Goal: Task Accomplishment & Management: Manage account settings

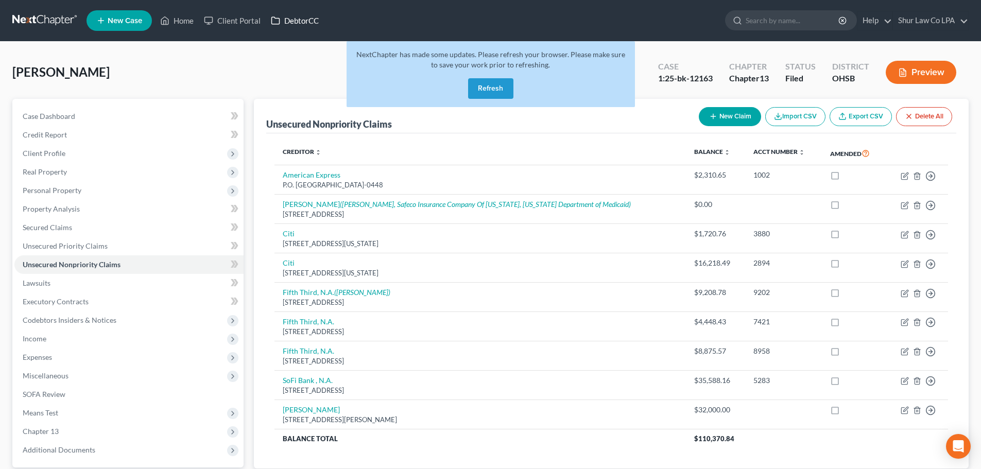
click at [301, 26] on link "DebtorCC" at bounding box center [295, 20] width 58 height 19
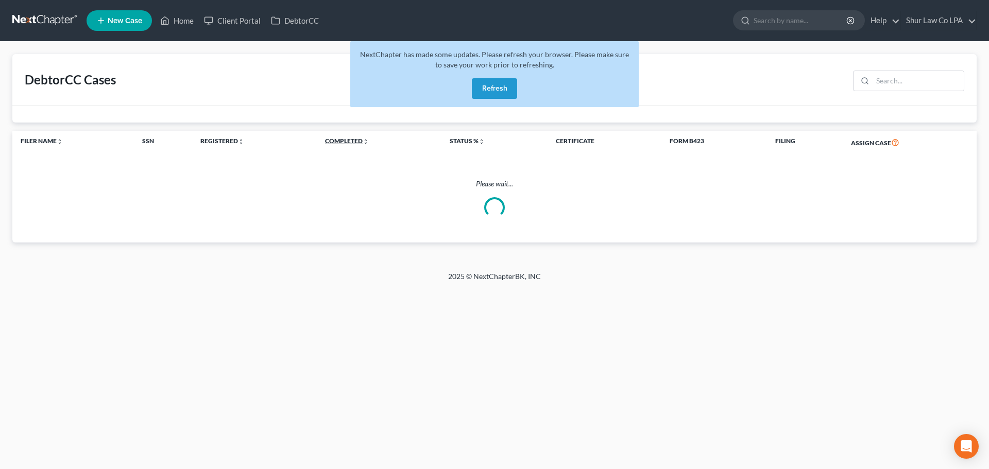
click at [349, 141] on link "Completed unfold_more expand_more expand_less" at bounding box center [347, 141] width 44 height 8
click at [349, 141] on link "Completed unfold_more expand_more expand_less" at bounding box center [346, 141] width 45 height 8
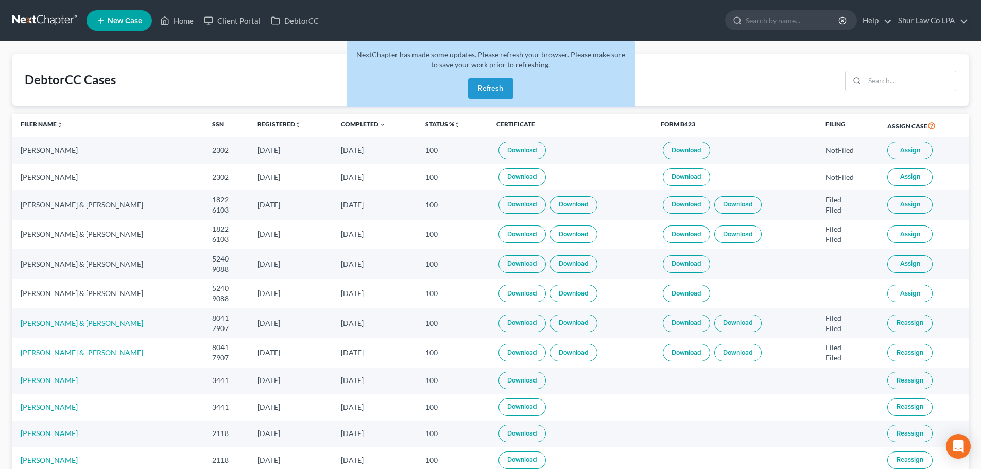
click at [349, 129] on th "Completed unfold_more expand_more expand_less" at bounding box center [375, 126] width 84 height 24
click at [352, 121] on link "Completed unfold_more expand_more expand_less" at bounding box center [363, 124] width 45 height 8
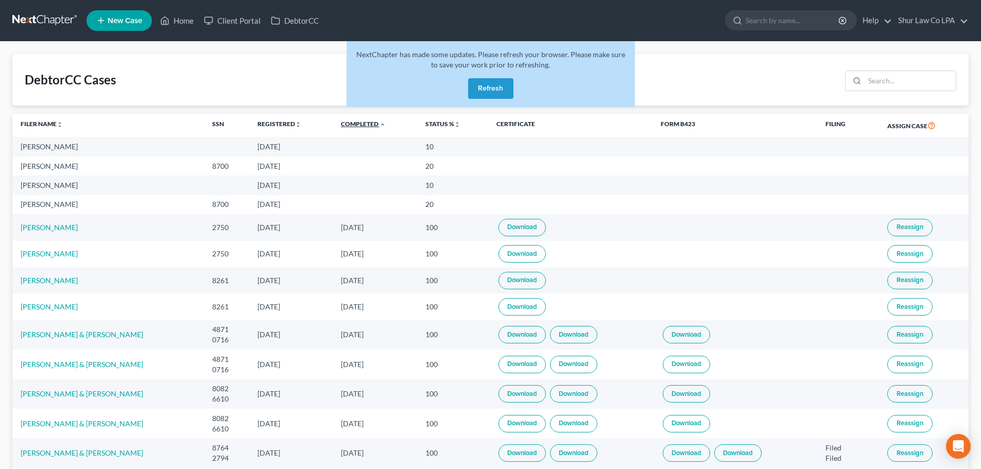
click at [352, 121] on link "Completed unfold_more expand_more expand_less" at bounding box center [363, 124] width 45 height 8
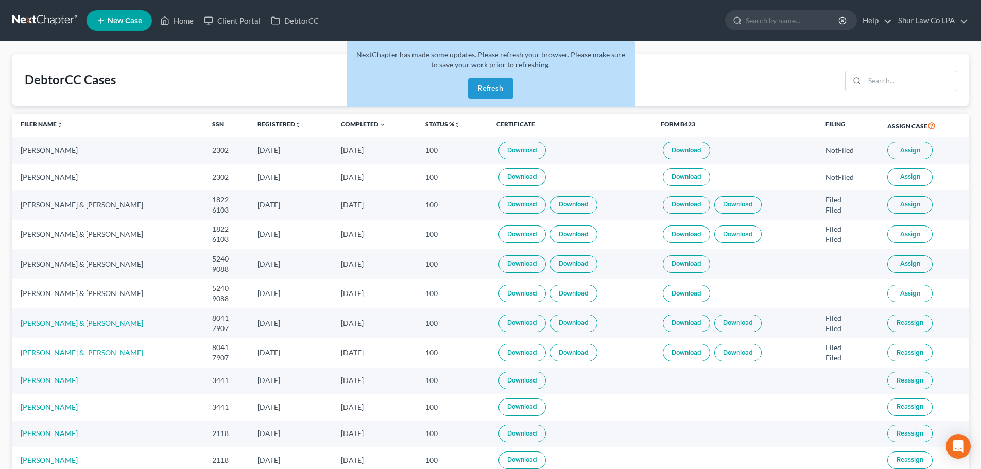
click at [888, 156] on button "Assign" at bounding box center [909, 151] width 45 height 18
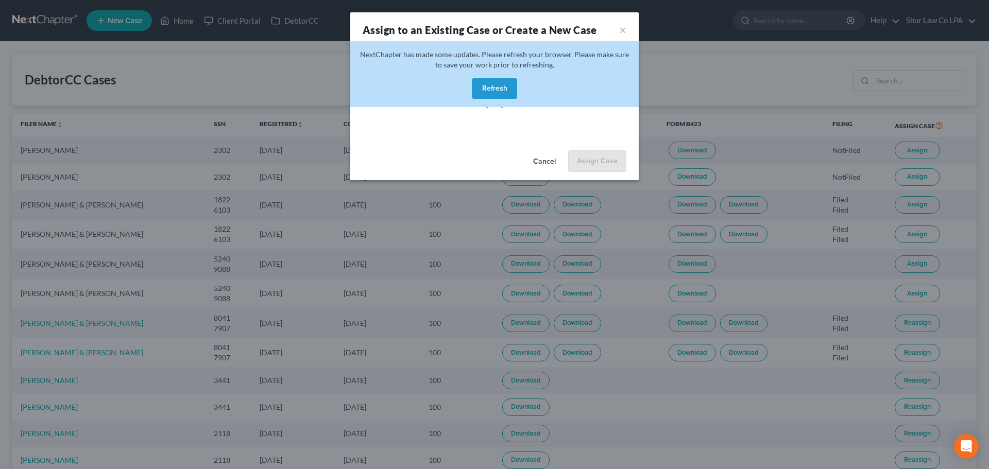
click at [504, 88] on button "Refresh" at bounding box center [494, 88] width 45 height 21
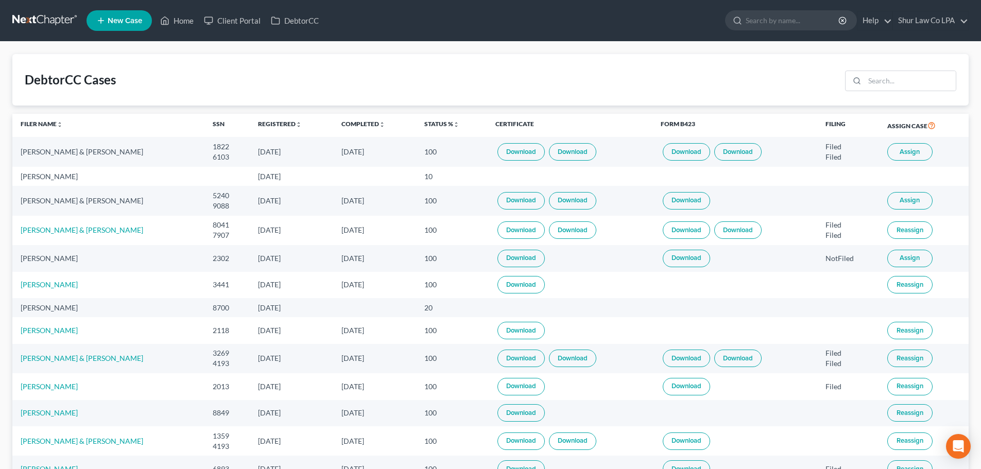
click at [900, 156] on span "Assign" at bounding box center [910, 152] width 20 height 8
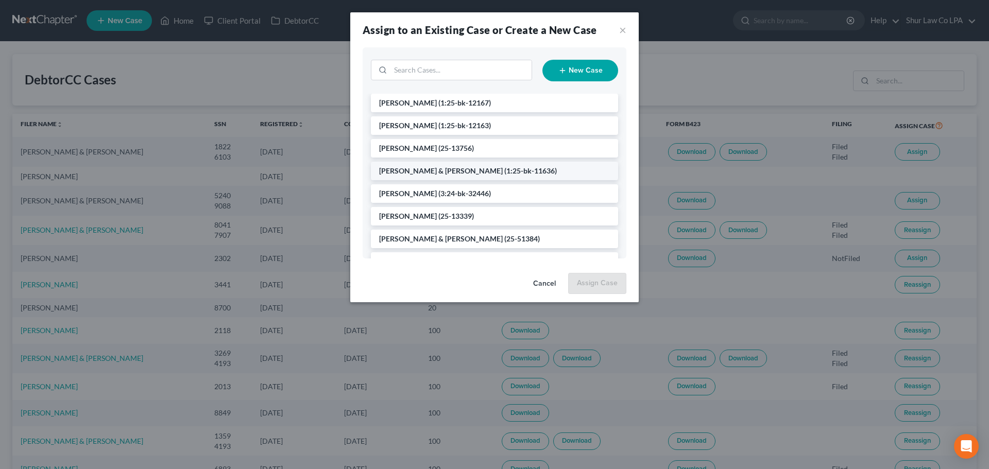
click at [449, 170] on span "[PERSON_NAME] & [PERSON_NAME]" at bounding box center [441, 170] width 124 height 9
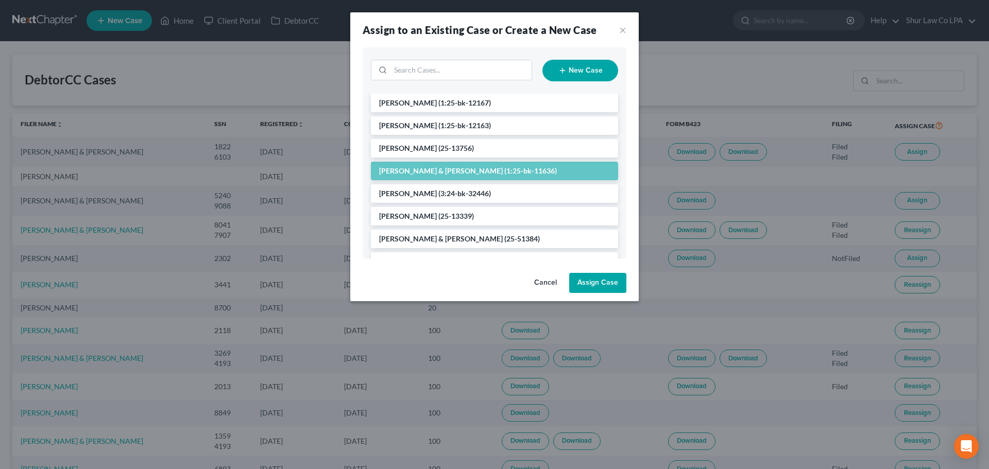
click at [599, 279] on button "Assign Case" at bounding box center [597, 283] width 57 height 21
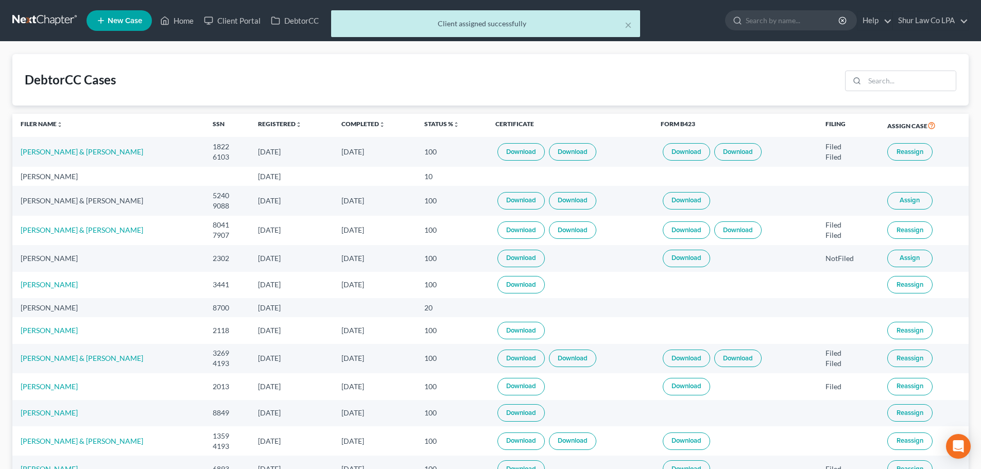
click at [904, 199] on span "Assign" at bounding box center [910, 200] width 20 height 8
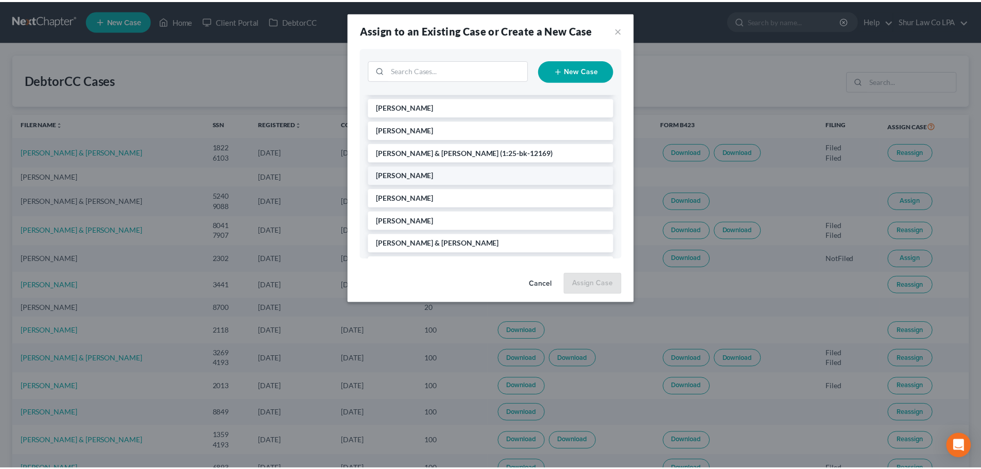
scroll to position [206, 0]
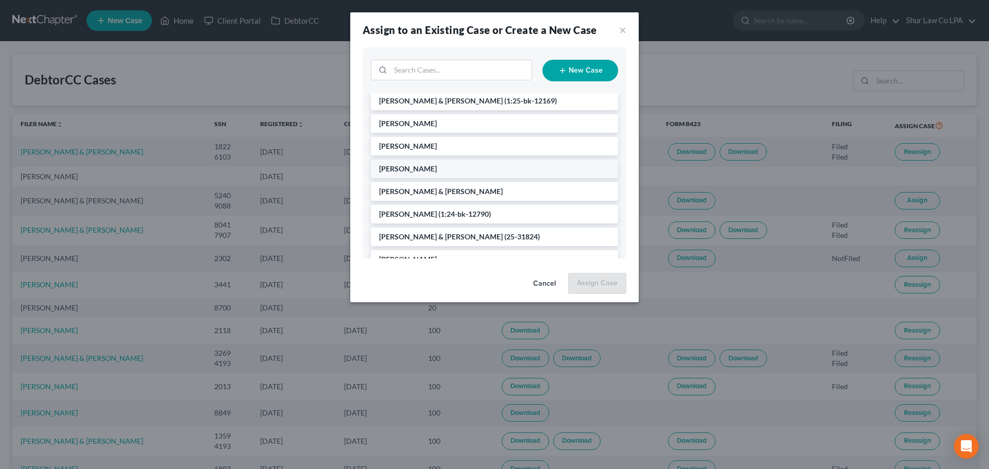
click at [438, 171] on li "[PERSON_NAME]" at bounding box center [494, 169] width 247 height 19
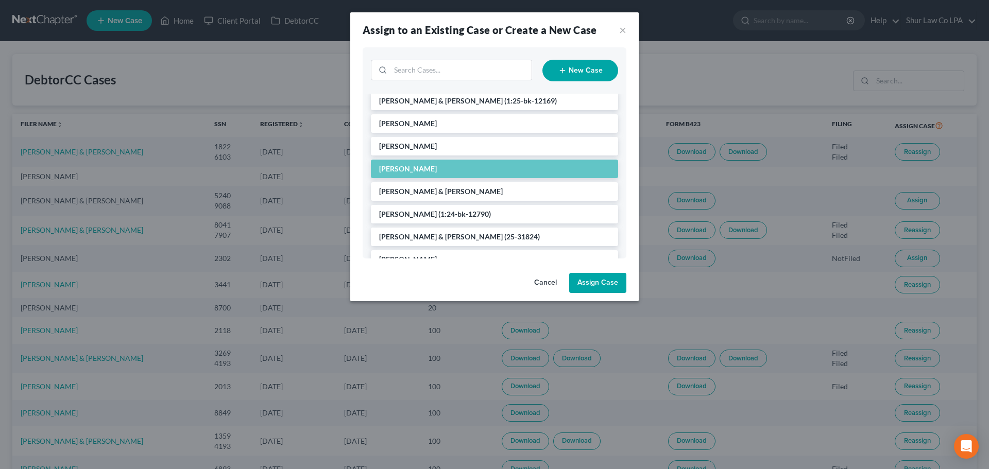
click at [598, 284] on button "Assign Case" at bounding box center [597, 283] width 57 height 21
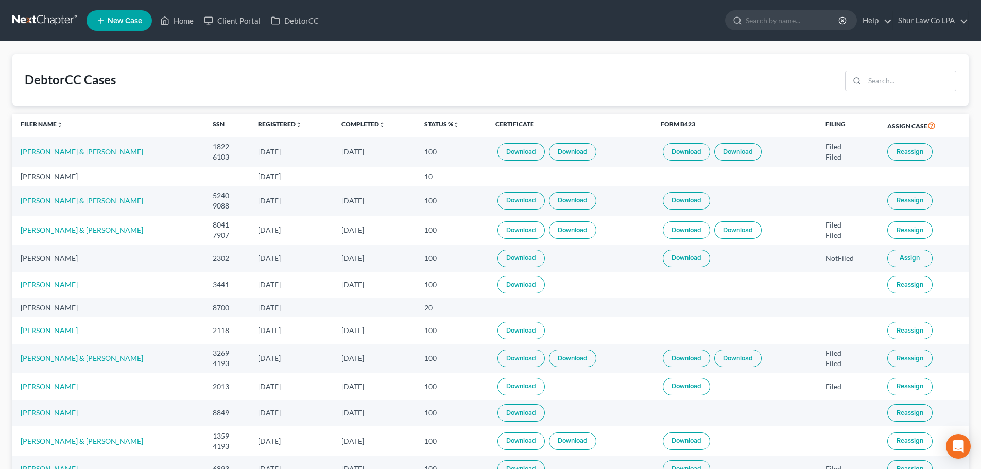
click at [902, 259] on span "Assign" at bounding box center [910, 258] width 20 height 8
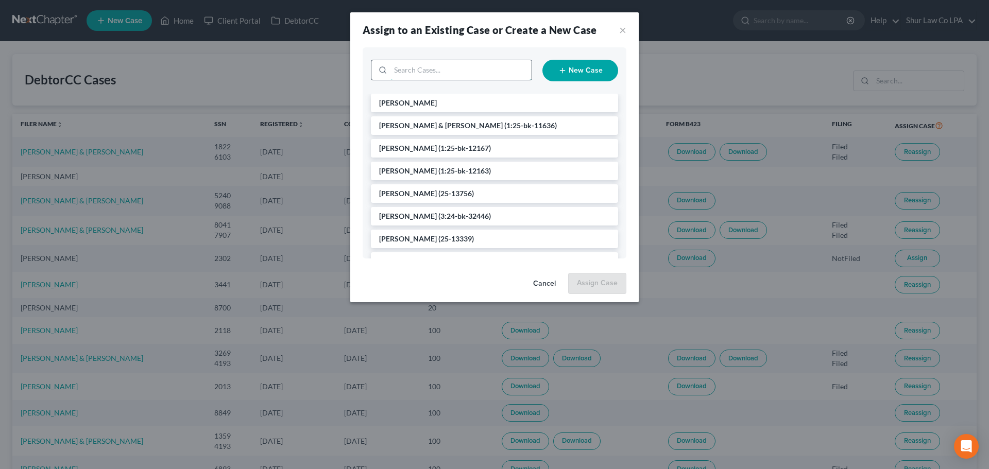
click at [444, 66] on input "search" at bounding box center [460, 70] width 141 height 20
type input "ledford"
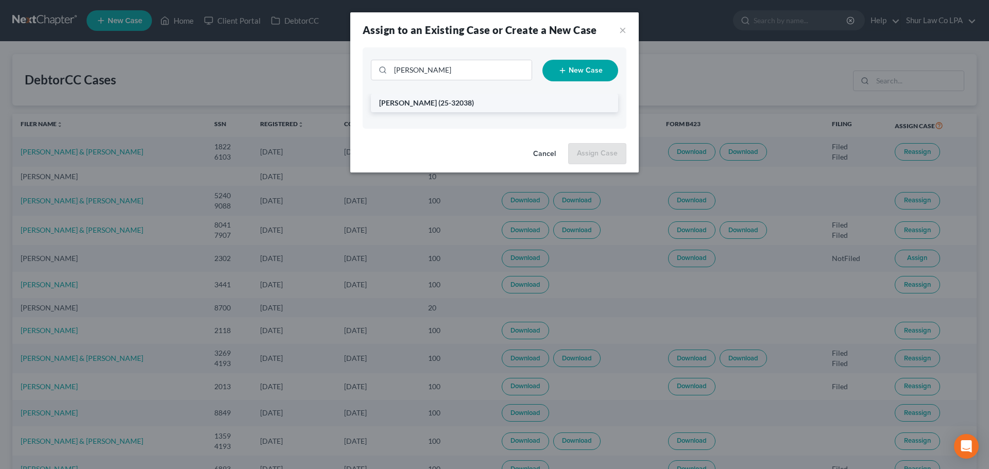
click at [452, 100] on span "(25-32038)" at bounding box center [456, 102] width 36 height 9
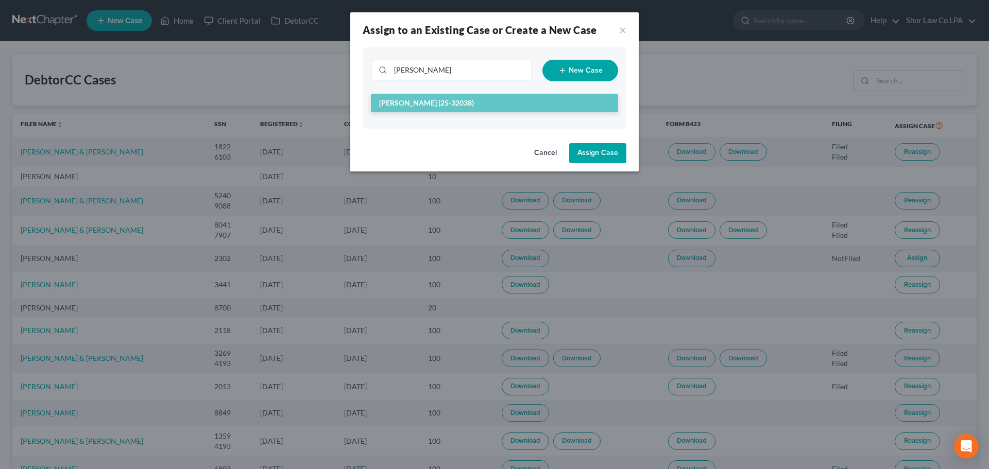
click at [591, 153] on button "Assign Case" at bounding box center [597, 153] width 57 height 21
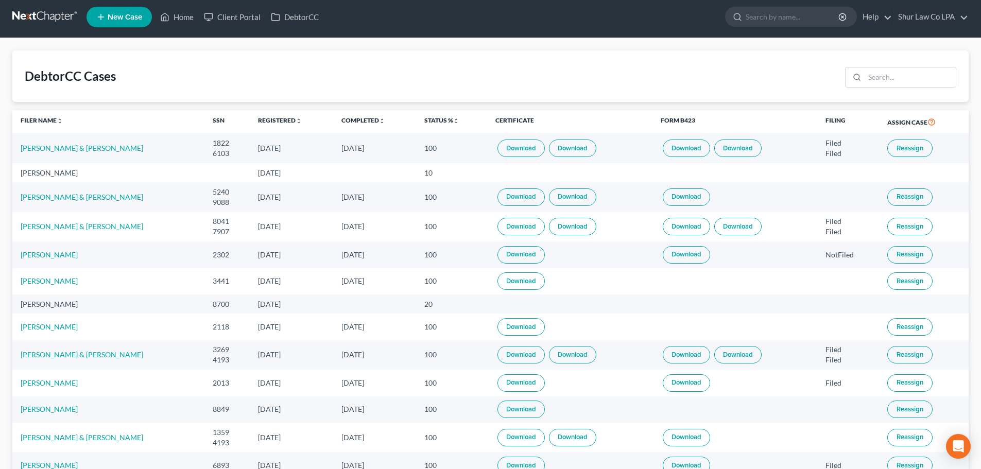
scroll to position [0, 0]
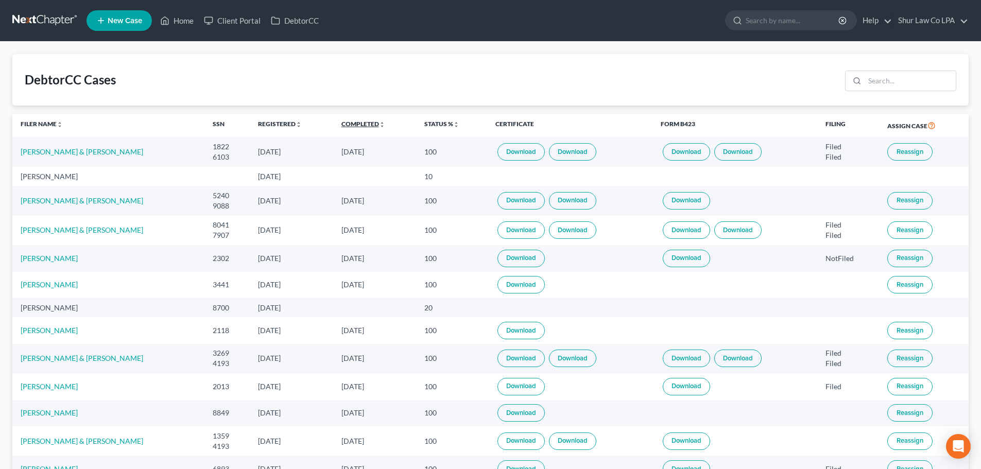
click at [361, 126] on link "Completed unfold_more expand_more expand_less" at bounding box center [363, 124] width 44 height 8
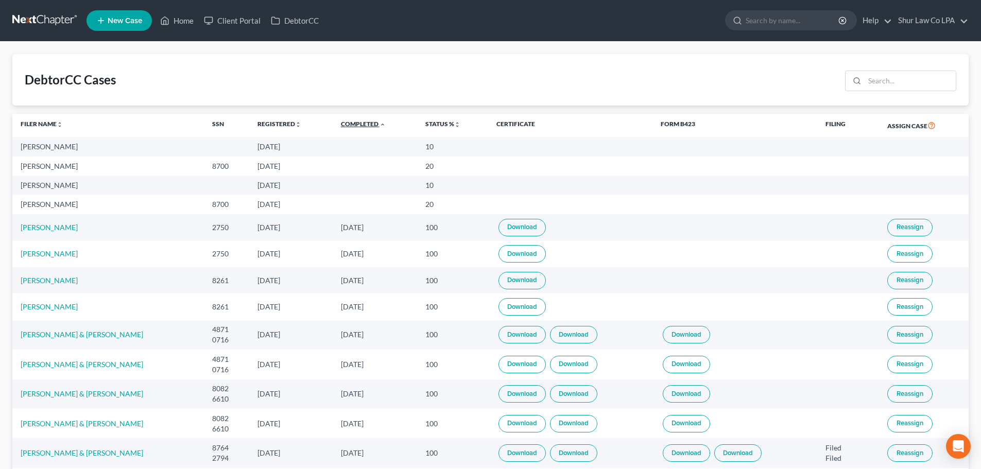
click at [363, 123] on link "Completed unfold_more expand_more expand_less" at bounding box center [363, 124] width 45 height 8
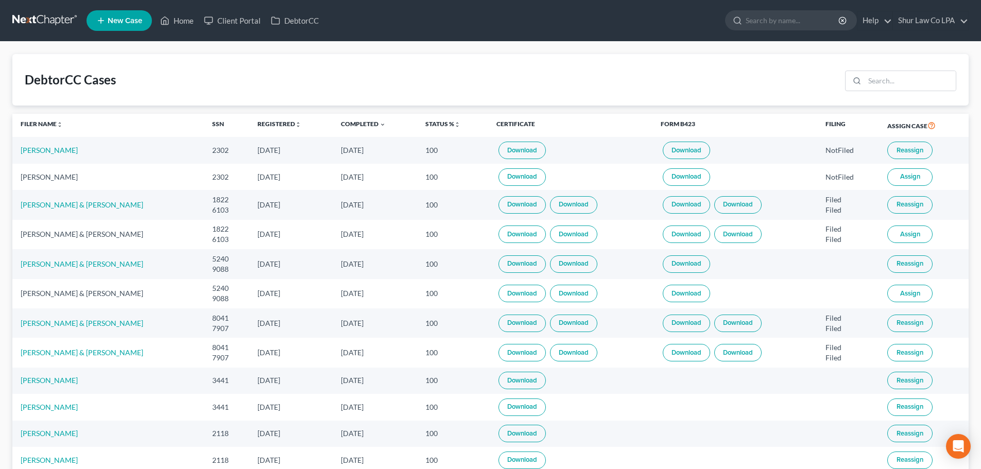
click at [60, 18] on link at bounding box center [45, 20] width 66 height 19
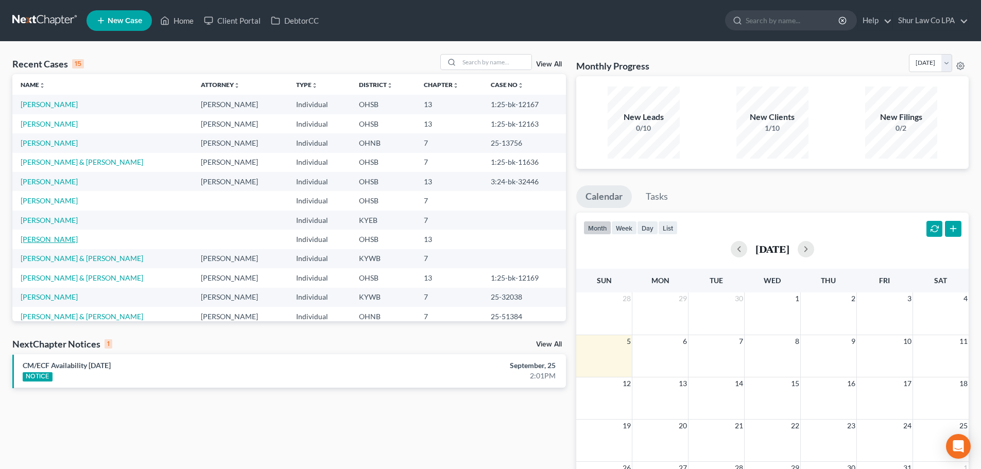
click at [47, 241] on link "[PERSON_NAME]" at bounding box center [49, 239] width 57 height 9
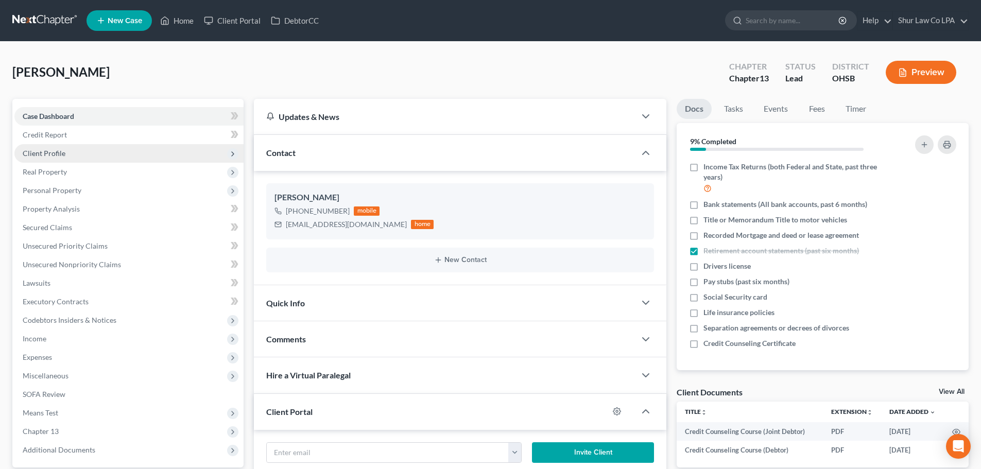
click at [104, 153] on span "Client Profile" at bounding box center [128, 153] width 229 height 19
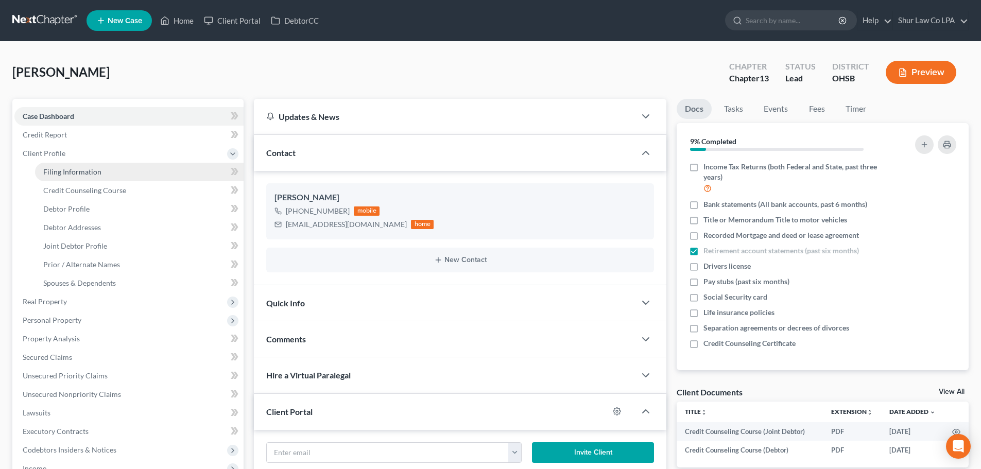
click at [131, 169] on link "Filing Information" at bounding box center [139, 172] width 209 height 19
select select "1"
select select "3"
select select "36"
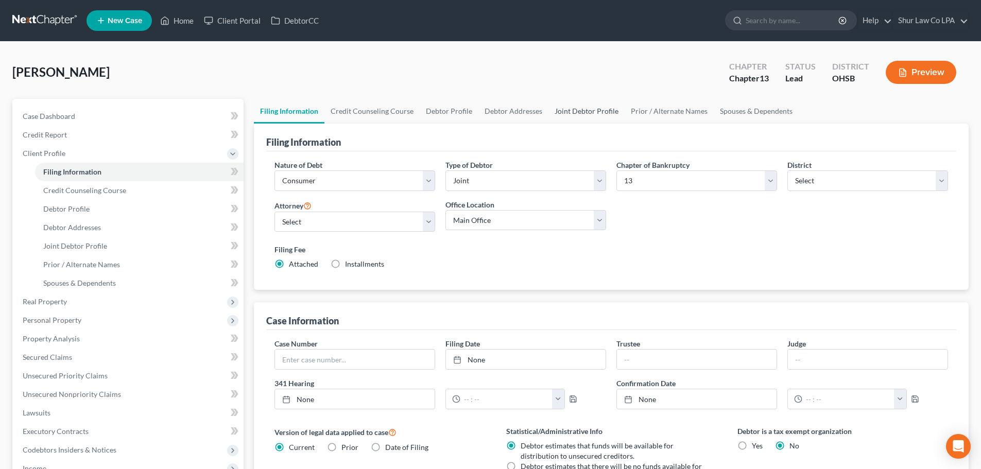
click at [572, 112] on link "Joint Debtor Profile" at bounding box center [586, 111] width 76 height 25
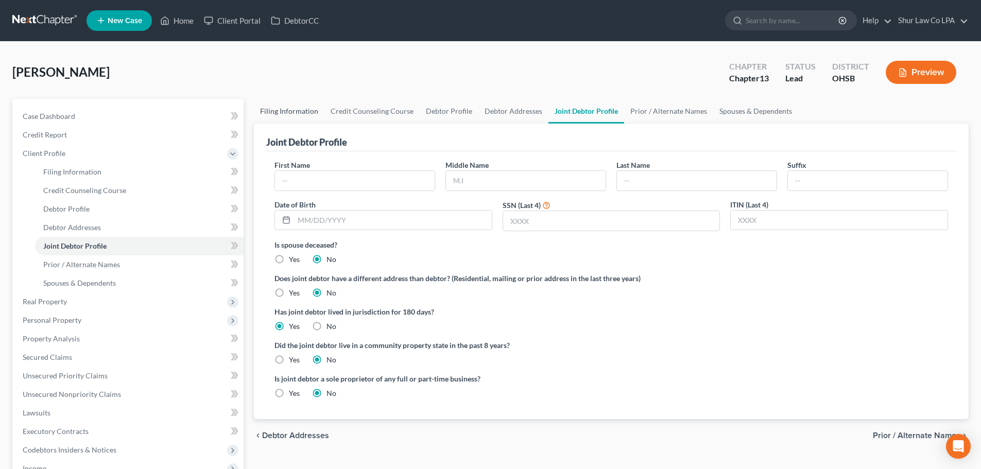
click at [282, 108] on link "Filing Information" at bounding box center [289, 111] width 71 height 25
select select "1"
select select "3"
select select "62"
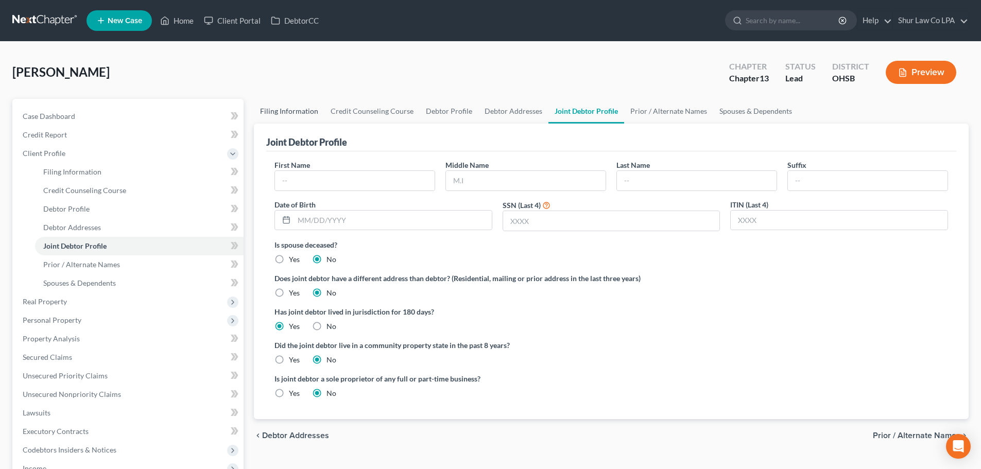
select select "36"
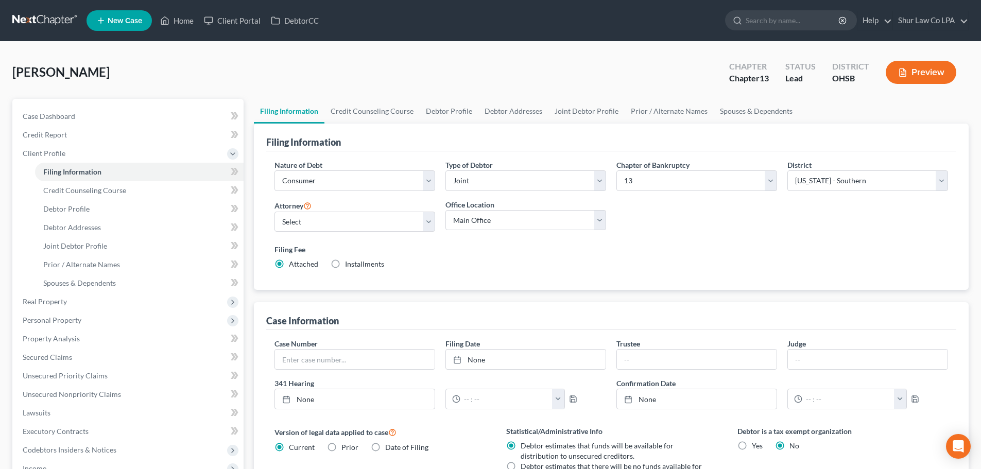
click at [37, 25] on link at bounding box center [45, 20] width 66 height 19
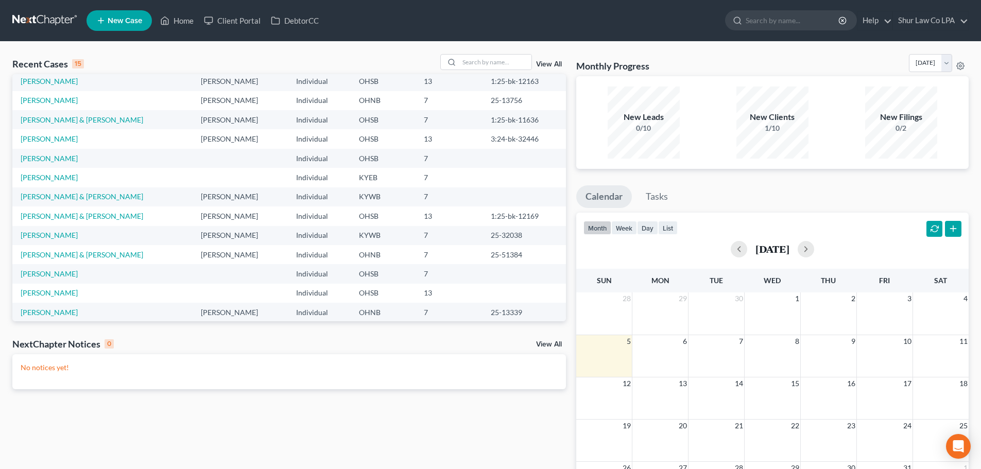
scroll to position [72, 0]
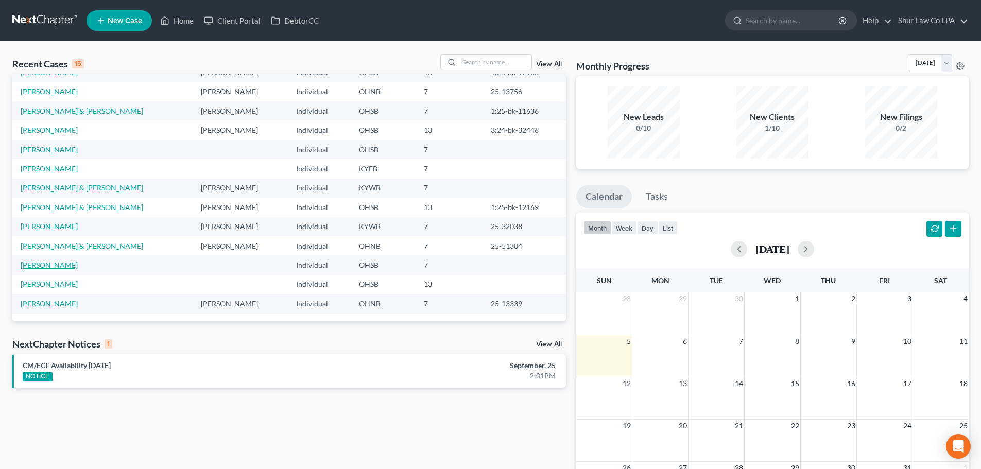
click at [54, 262] on link "[PERSON_NAME]" at bounding box center [49, 265] width 57 height 9
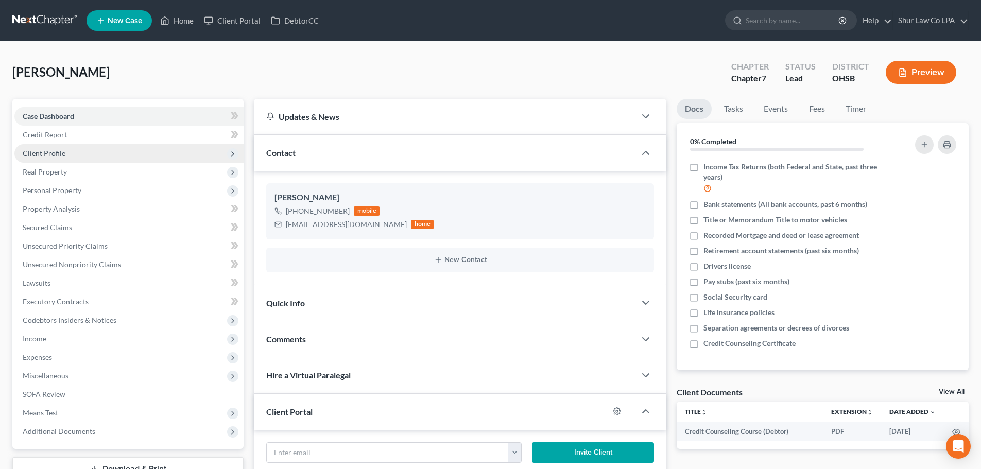
click at [70, 151] on span "Client Profile" at bounding box center [128, 153] width 229 height 19
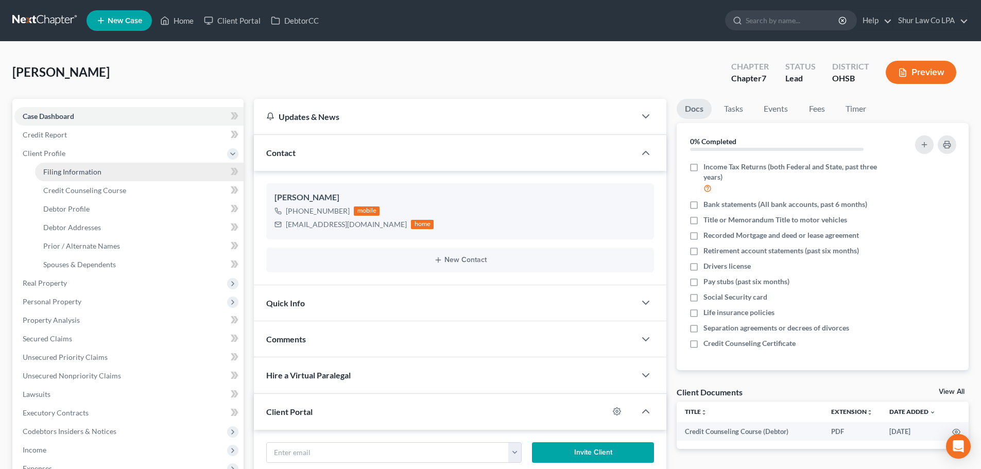
click at [117, 169] on link "Filing Information" at bounding box center [139, 172] width 209 height 19
select select "1"
select select "0"
select select "36"
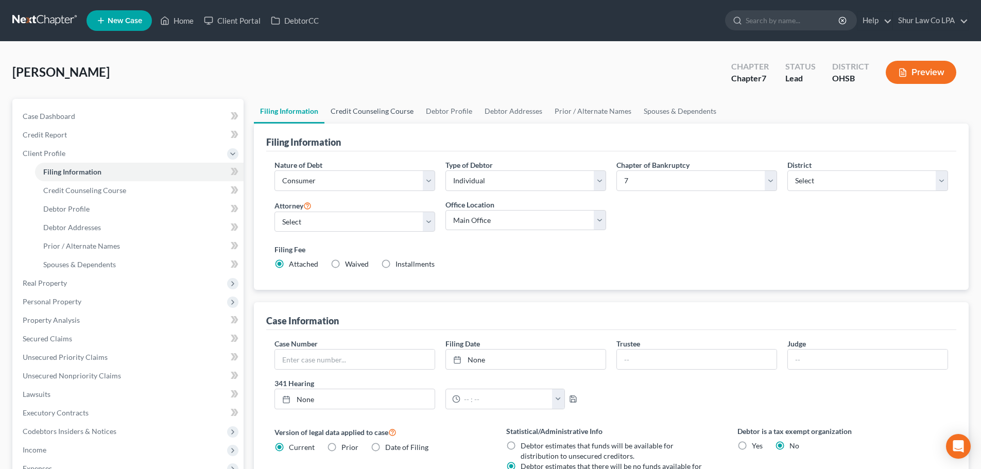
click at [376, 111] on link "Credit Counseling Course" at bounding box center [371, 111] width 95 height 25
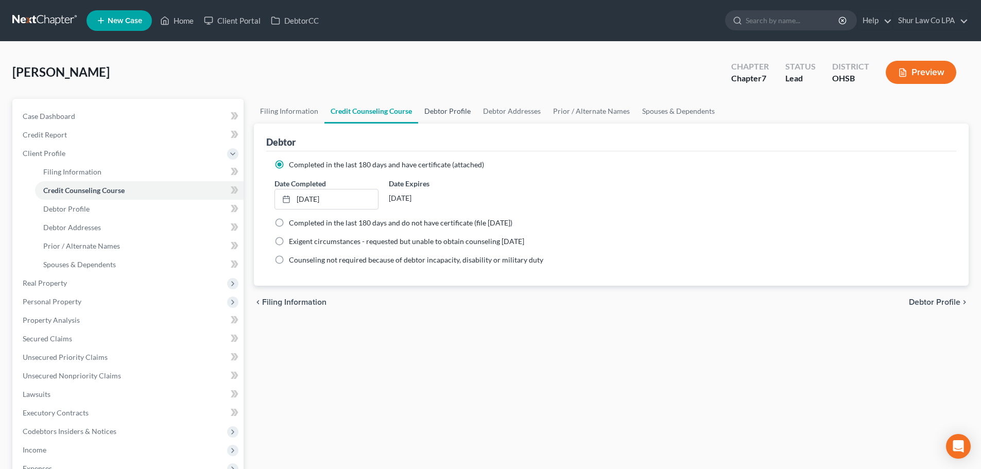
click at [431, 113] on link "Debtor Profile" at bounding box center [447, 111] width 59 height 25
select select "0"
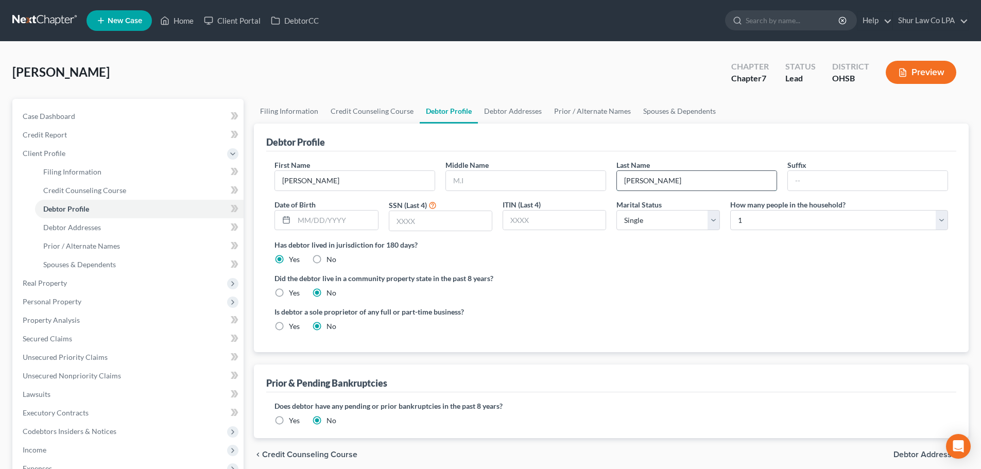
click at [633, 181] on input "Arwood" at bounding box center [697, 181] width 160 height 20
type input "Armwood"
click at [118, 186] on span "Credit Counseling Course" at bounding box center [84, 190] width 83 height 9
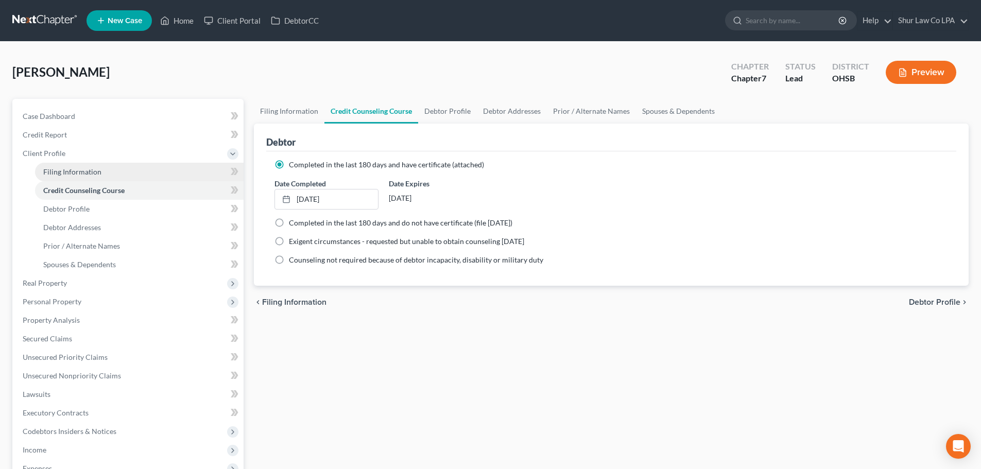
click at [102, 176] on link "Filing Information" at bounding box center [139, 172] width 209 height 19
select select "1"
select select "0"
select select "62"
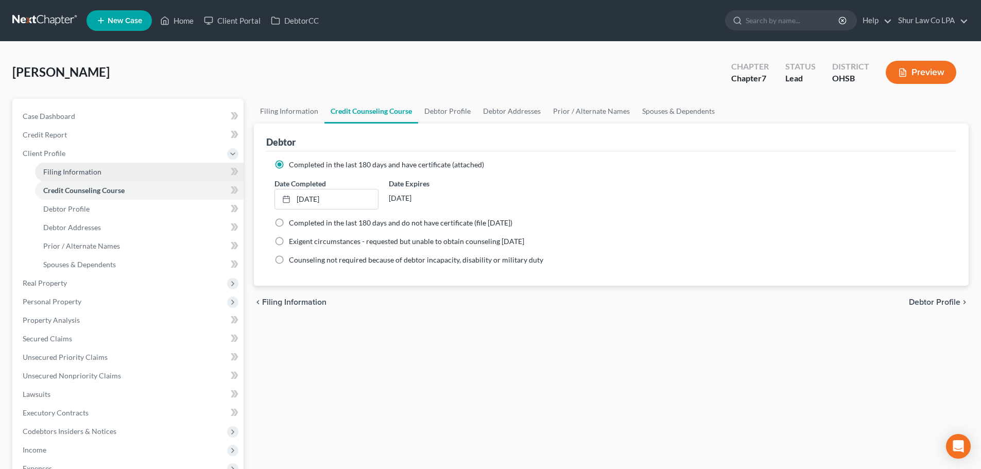
select select "36"
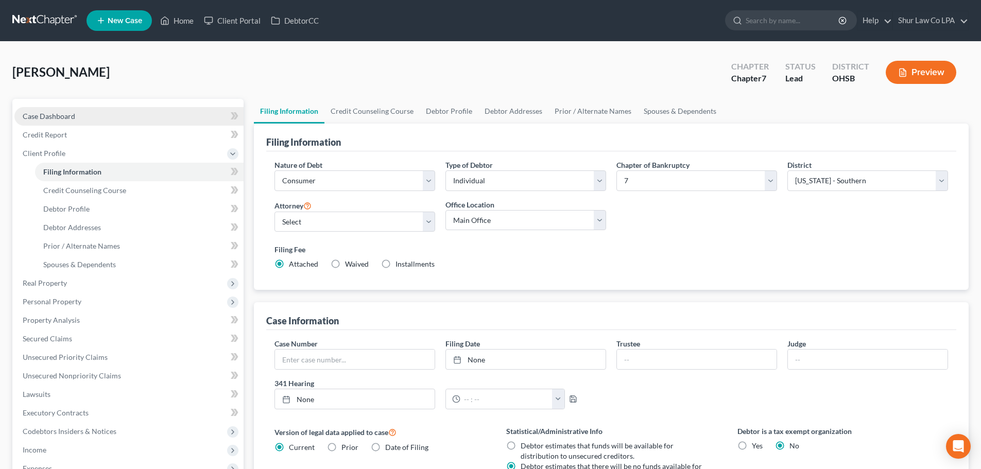
click at [123, 117] on link "Case Dashboard" at bounding box center [128, 116] width 229 height 19
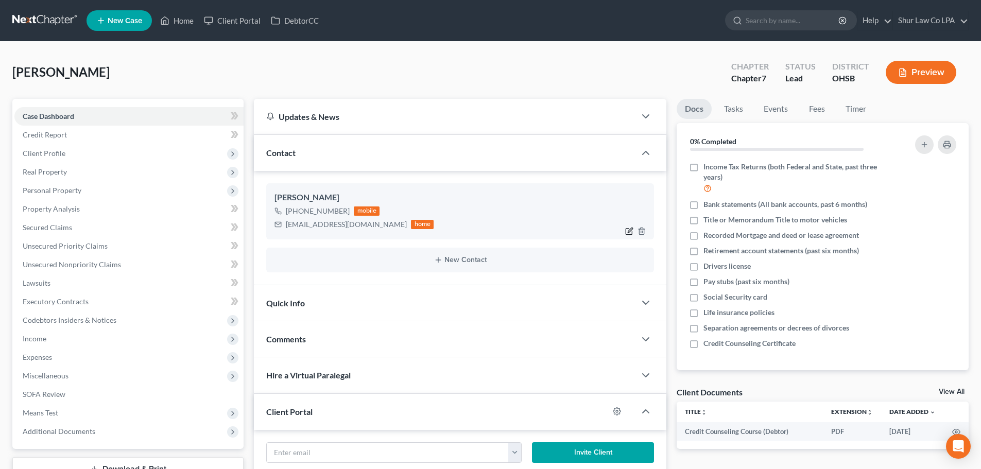
click at [630, 231] on icon "button" at bounding box center [629, 231] width 8 height 8
select select "0"
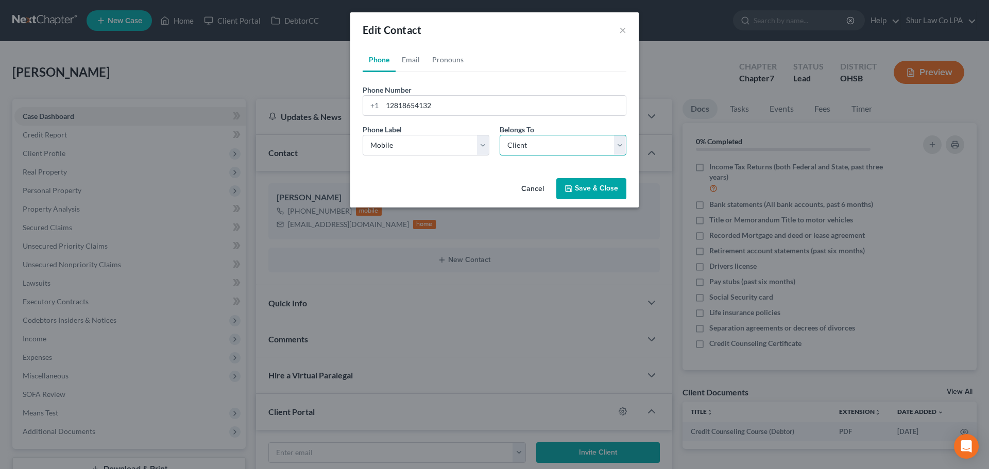
drag, startPoint x: 543, startPoint y: 140, endPoint x: 541, endPoint y: 145, distance: 5.5
click at [543, 141] on select "Select Client Other" at bounding box center [563, 145] width 127 height 21
click at [500, 135] on select "Select Client Other" at bounding box center [563, 145] width 127 height 21
click at [547, 147] on select "Select Client Other" at bounding box center [563, 145] width 127 height 21
click at [500, 135] on select "Select Client Other" at bounding box center [563, 145] width 127 height 21
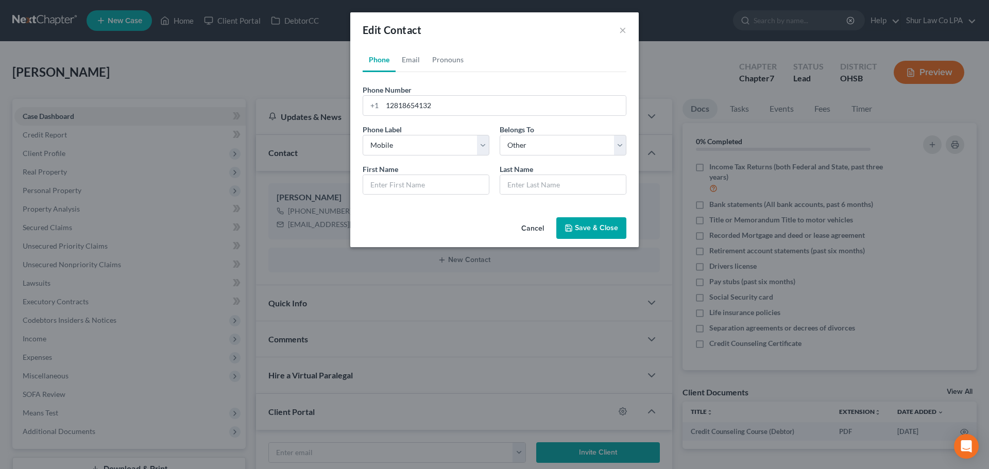
click at [577, 226] on button "Save & Close" at bounding box center [591, 228] width 70 height 22
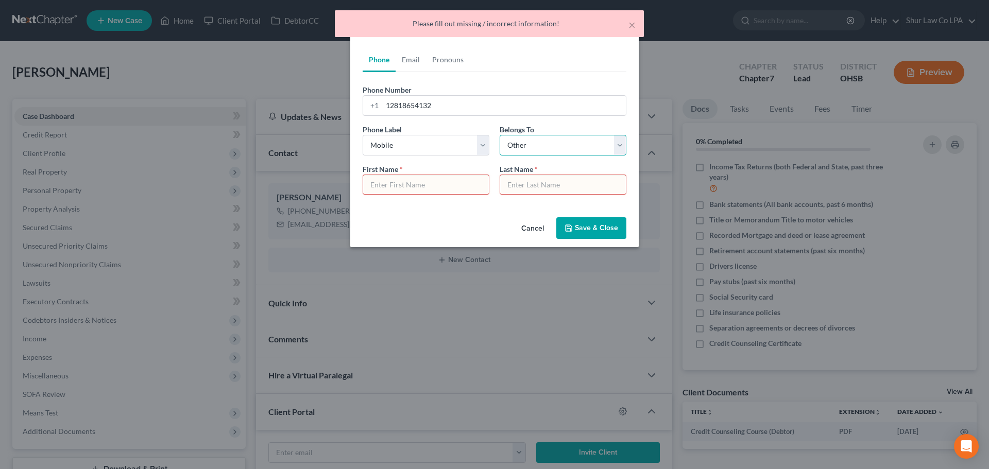
click at [559, 155] on select "Select Client Other" at bounding box center [563, 145] width 127 height 21
select select "0"
click at [500, 135] on select "Select Client Other" at bounding box center [563, 145] width 127 height 21
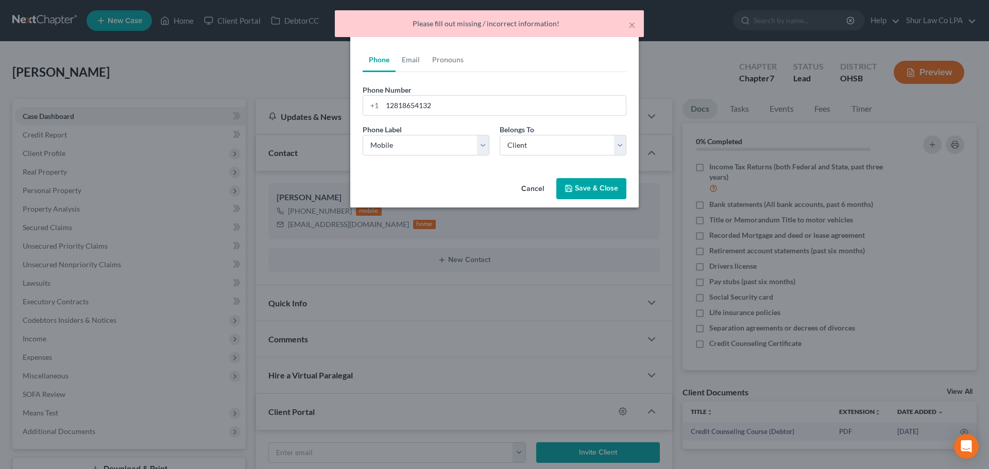
click at [584, 189] on button "Save & Close" at bounding box center [591, 189] width 70 height 22
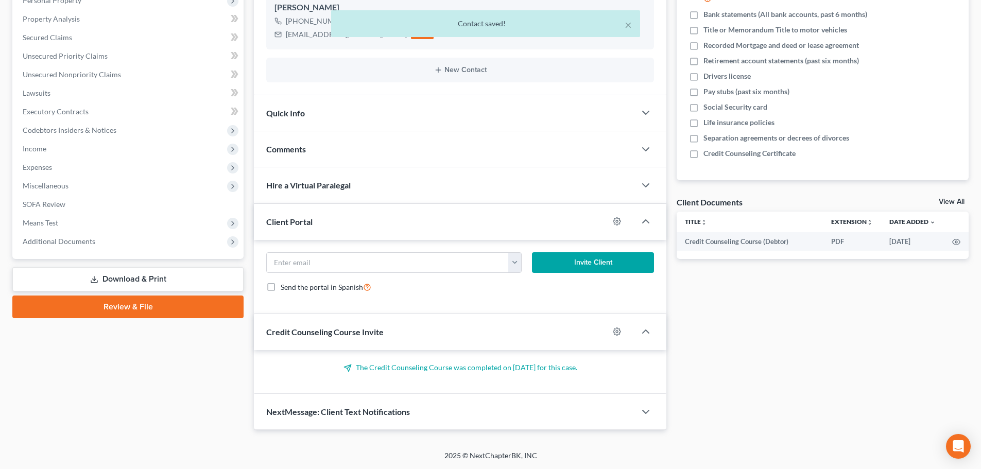
click at [330, 227] on div "Client Portal" at bounding box center [431, 222] width 355 height 36
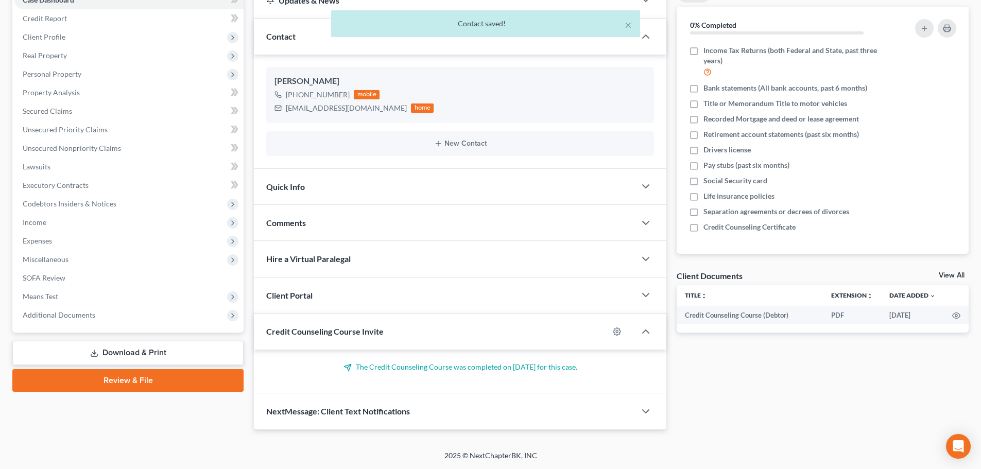
click at [333, 196] on div "Quick Info" at bounding box center [445, 187] width 382 height 36
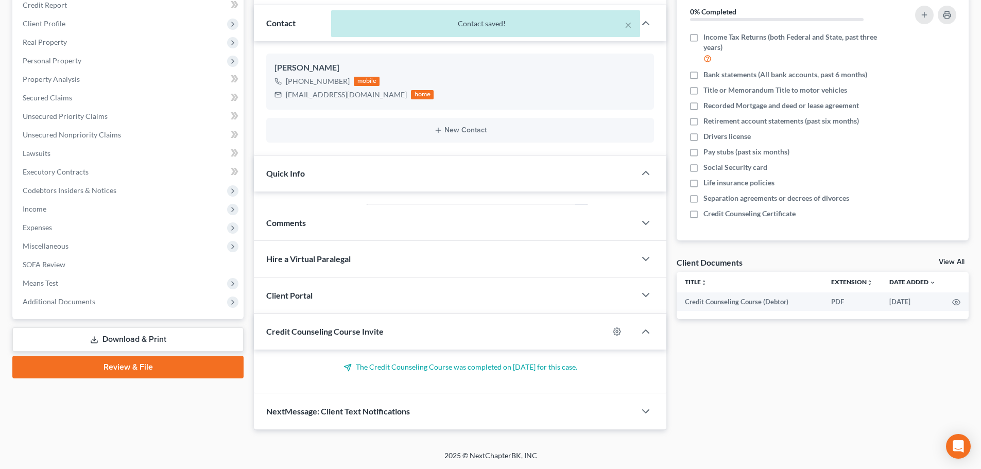
scroll to position [190, 0]
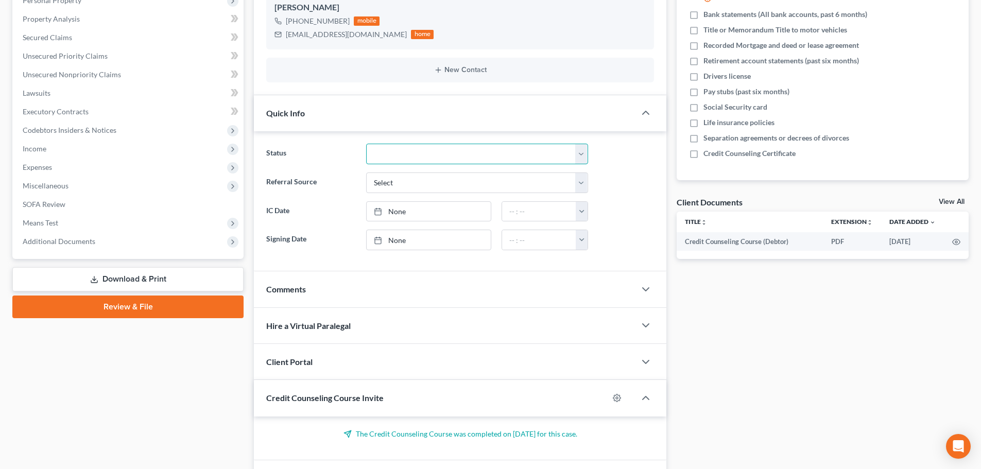
click at [410, 156] on select "Discharged Dismissed Filed In Progress Lead Lost Lead On Hold Ready to File Rea…" at bounding box center [477, 154] width 222 height 21
select select "3"
click at [366, 144] on select "Discharged Dismissed Filed In Progress Lead Lost Lead On Hold Ready to File Rea…" at bounding box center [477, 154] width 222 height 21
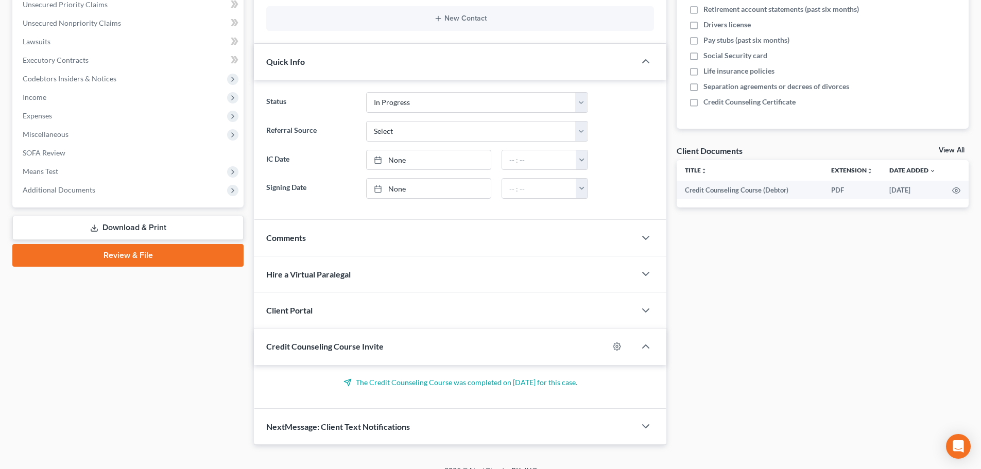
click at [368, 361] on div "Credit Counseling Course Invite" at bounding box center [431, 347] width 355 height 36
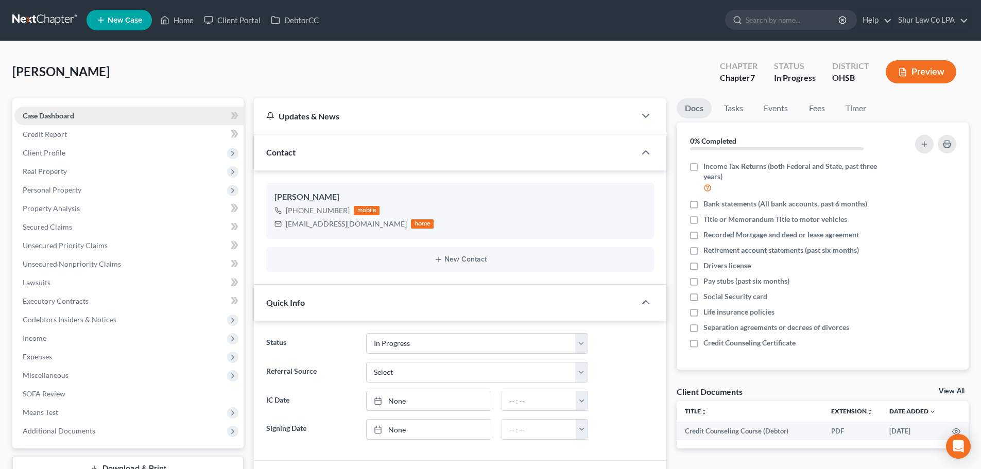
scroll to position [0, 0]
click at [46, 8] on nav "Home New Case Client Portal DebtorCC Shur Law Co LPA shelbie@shurlaw.com My Acc…" at bounding box center [490, 20] width 981 height 41
click at [44, 12] on link at bounding box center [45, 20] width 66 height 19
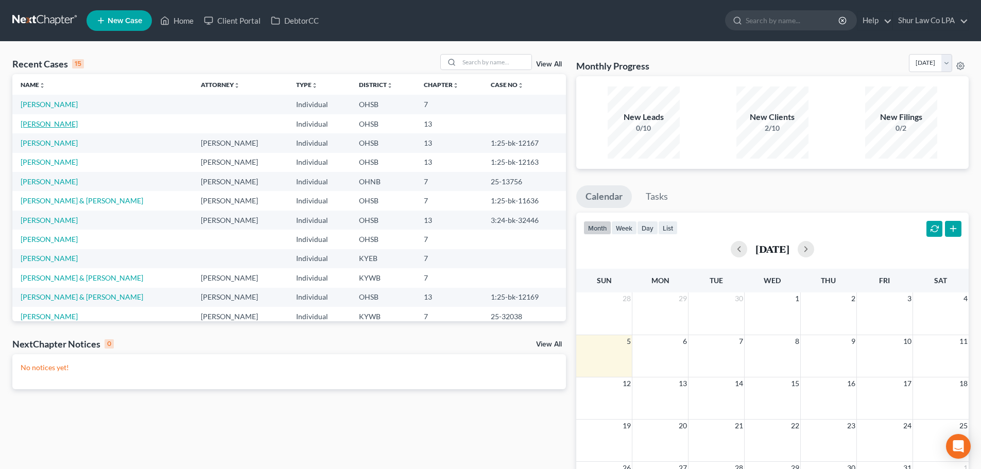
click at [53, 126] on link "[PERSON_NAME]" at bounding box center [49, 123] width 57 height 9
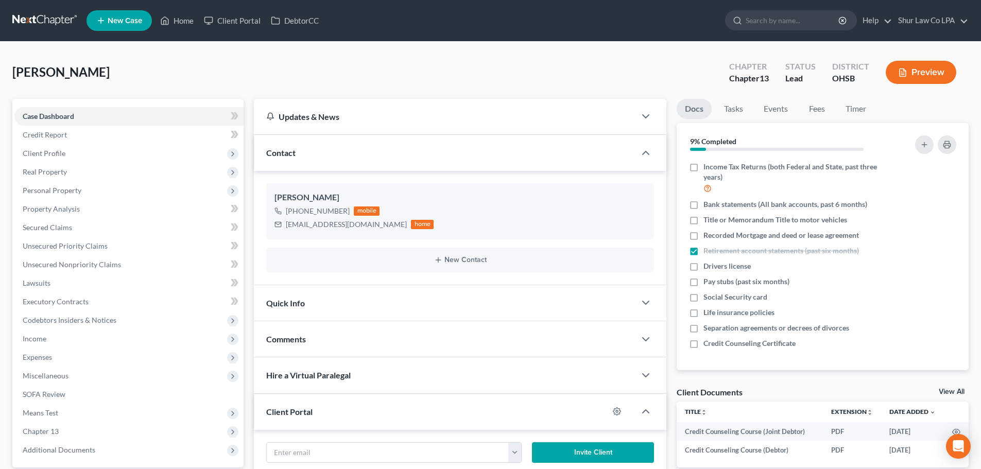
click at [336, 307] on div "Quick Info" at bounding box center [445, 303] width 382 height 36
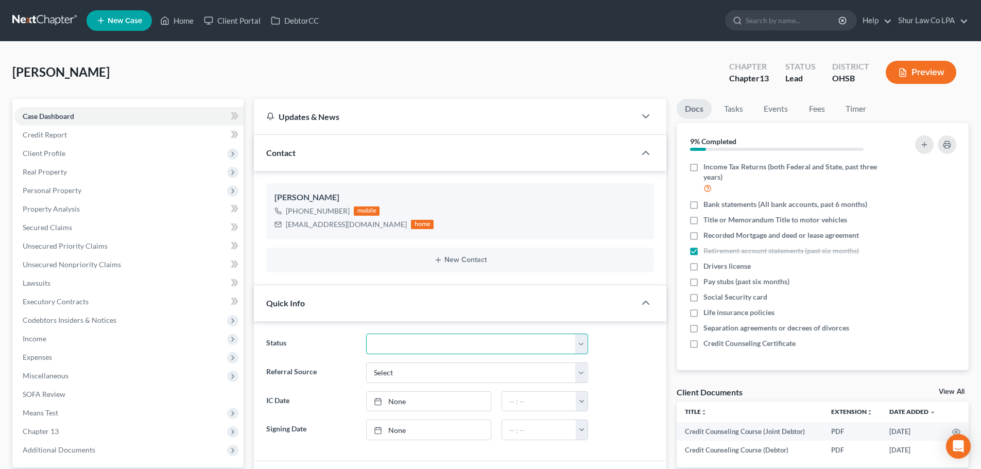
click at [380, 337] on select "Discharged Dismissed Filed In Progress Lead Lost Lead On Hold Ready to File Rea…" at bounding box center [477, 344] width 222 height 21
select select "3"
click at [366, 334] on select "Discharged Dismissed Filed In Progress Lead Lost Lead On Hold Ready to File Rea…" at bounding box center [477, 344] width 222 height 21
click at [53, 18] on link at bounding box center [45, 20] width 66 height 19
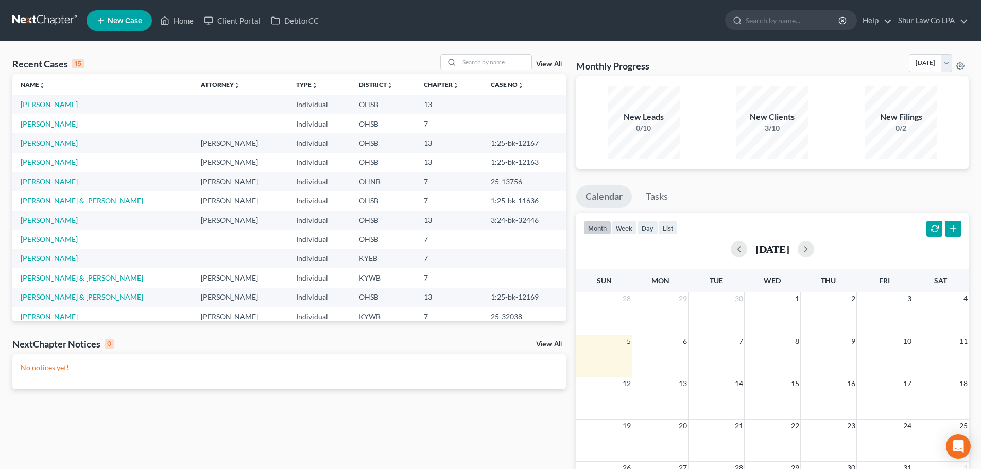
click at [47, 259] on link "[PERSON_NAME]" at bounding box center [49, 258] width 57 height 9
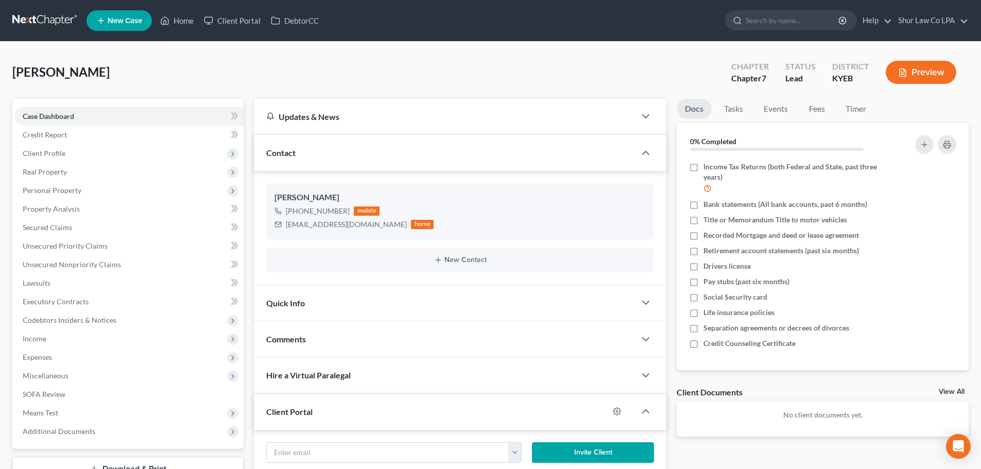
click at [314, 297] on div "Quick Info" at bounding box center [445, 303] width 382 height 36
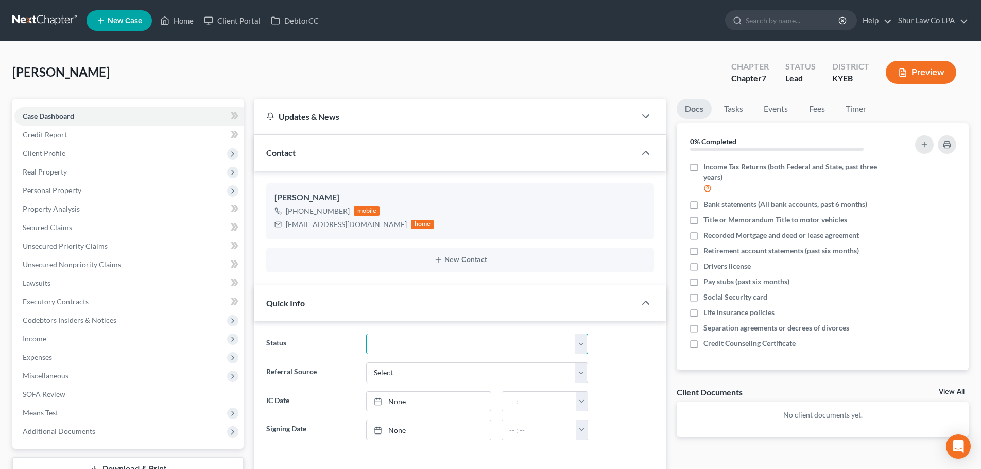
click at [425, 339] on select "Discharged Dismissed Filed In Progress Lead Lost Lead On Hold Ready to File Rea…" at bounding box center [477, 344] width 222 height 21
select select "3"
click at [366, 334] on select "Discharged Dismissed Filed In Progress Lead Lost Lead On Hold Ready to File Rea…" at bounding box center [477, 344] width 222 height 21
click at [33, 15] on link at bounding box center [45, 20] width 66 height 19
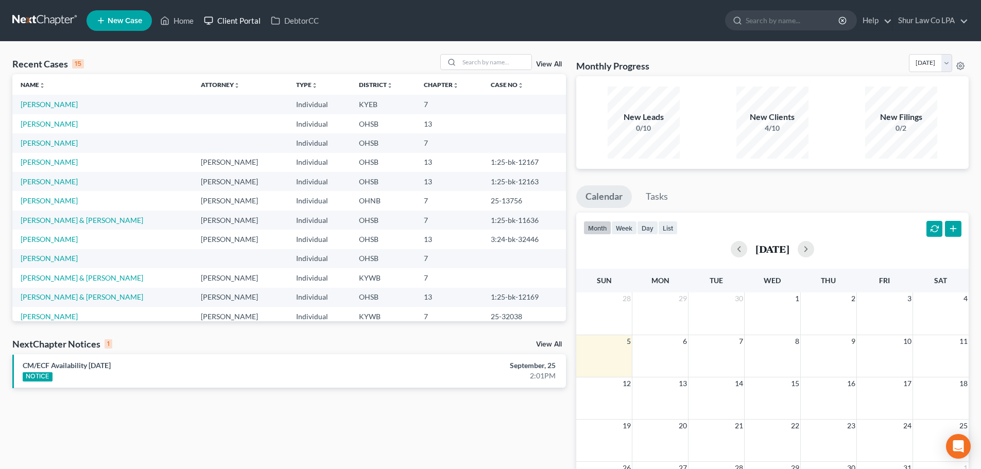
click at [245, 21] on link "Client Portal" at bounding box center [232, 20] width 67 height 19
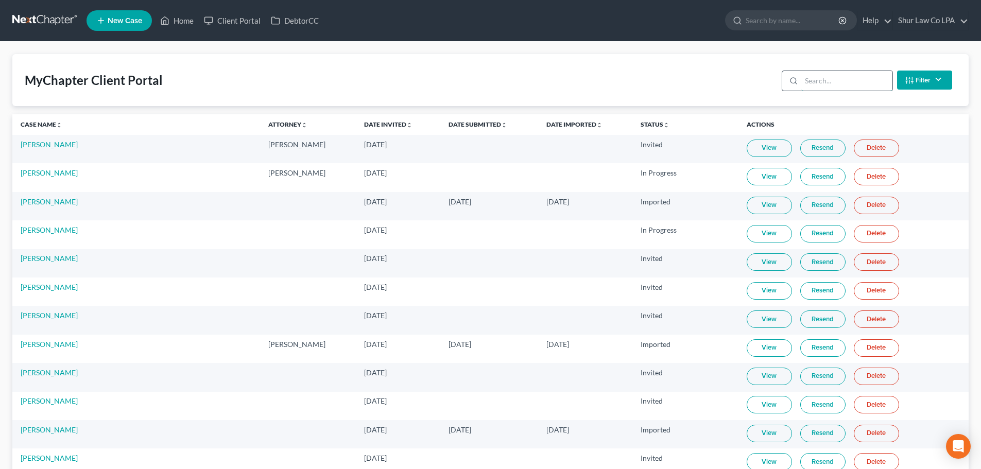
click at [825, 83] on input "search" at bounding box center [846, 81] width 91 height 20
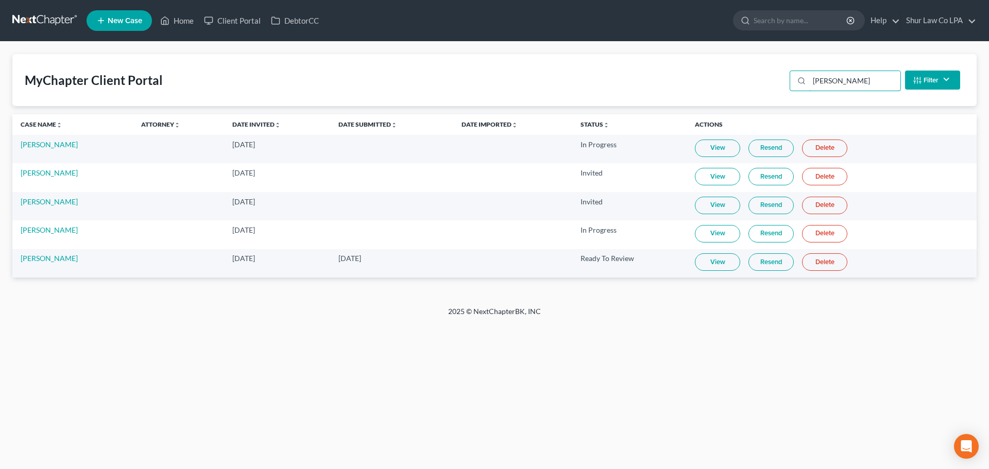
type input "[PERSON_NAME]"
click at [731, 265] on link "View" at bounding box center [717, 262] width 45 height 18
